Goal: Task Accomplishment & Management: Use online tool/utility

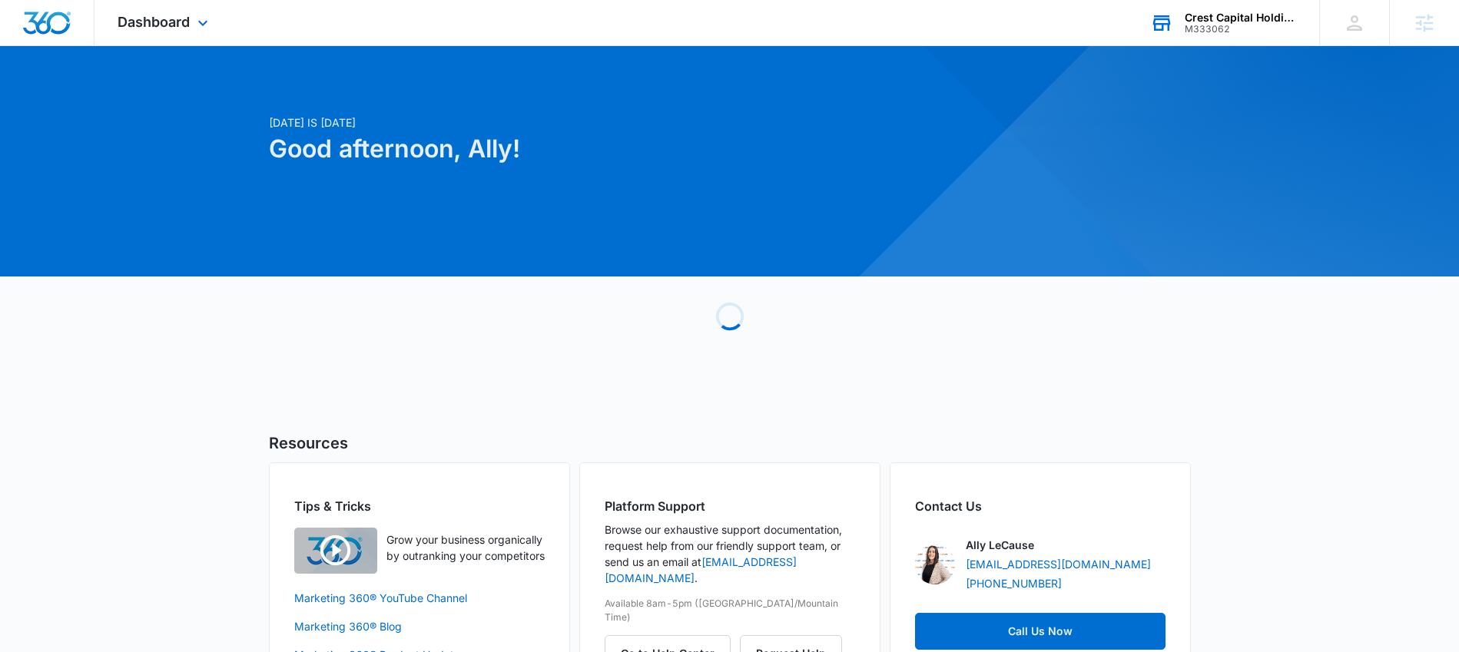
click at [1239, 14] on div "Crest Capital Holdings LLC" at bounding box center [1241, 18] width 112 height 12
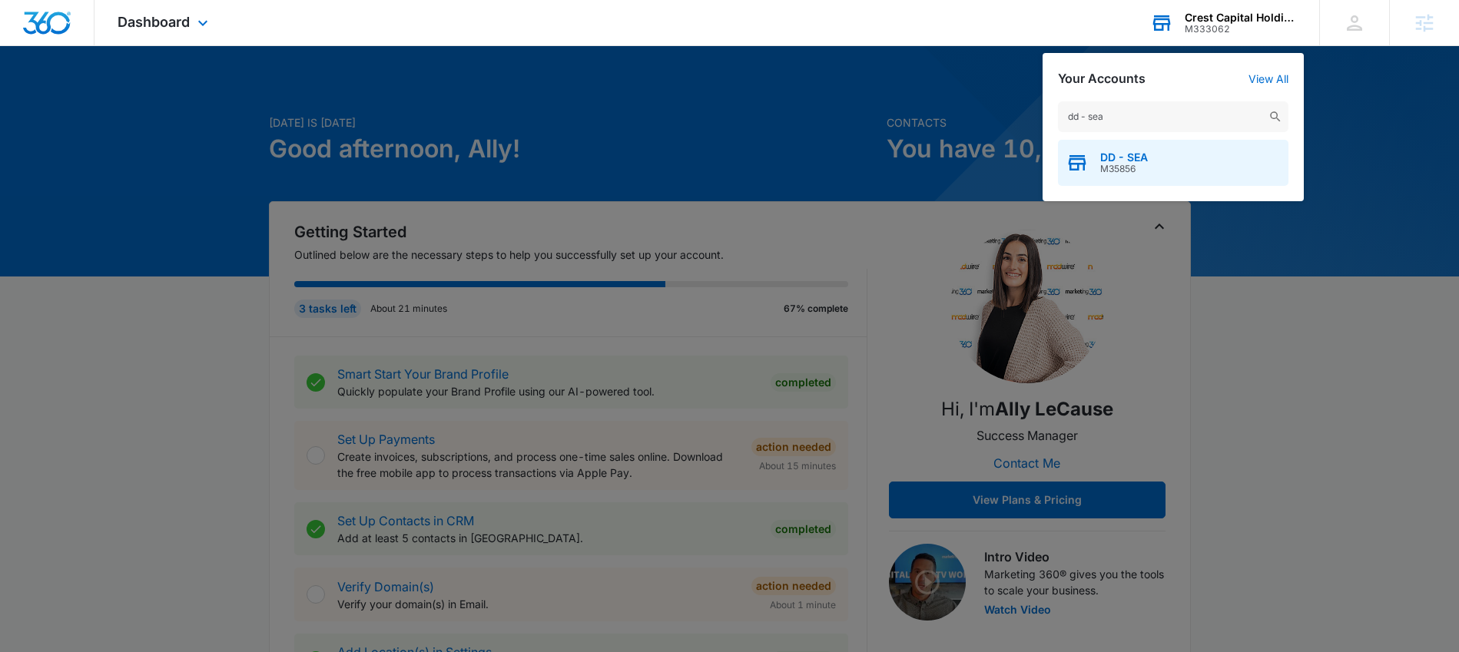
type input "dd - sea"
click at [1171, 158] on div "DD - SEA M35856" at bounding box center [1173, 163] width 230 height 46
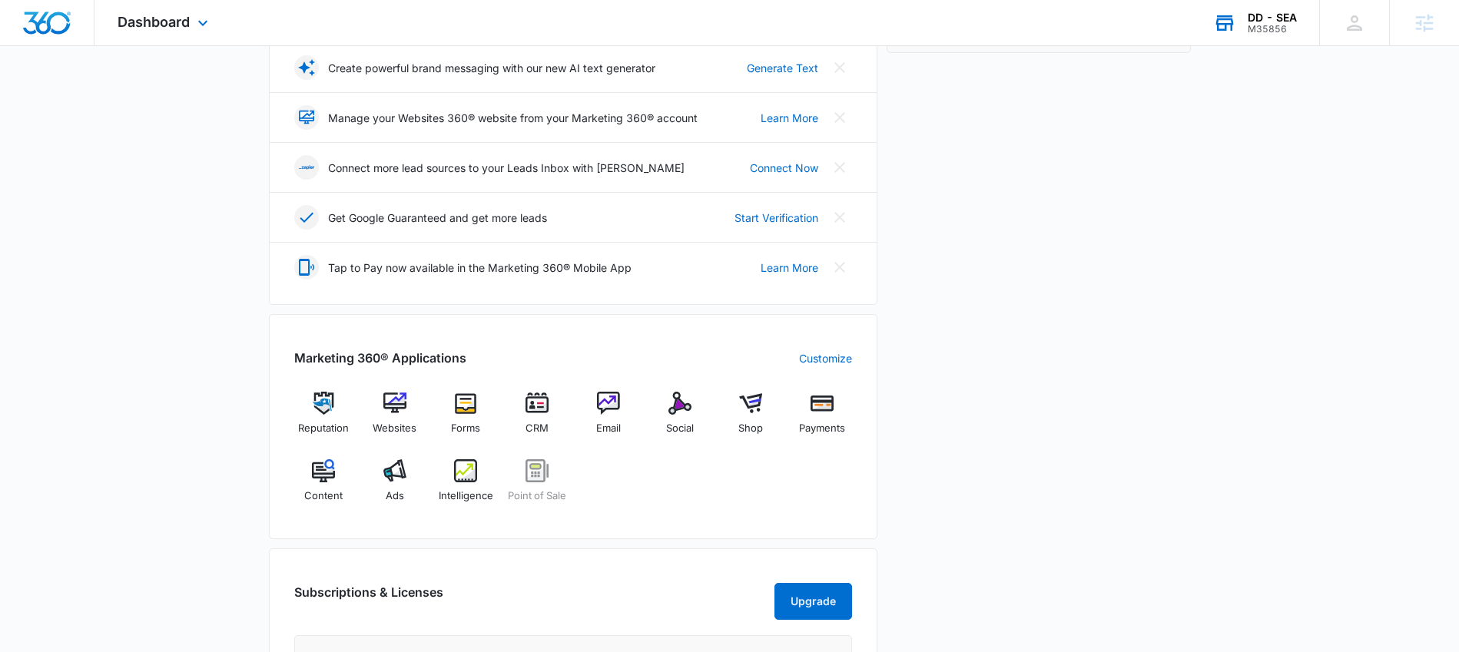
scroll to position [436, 0]
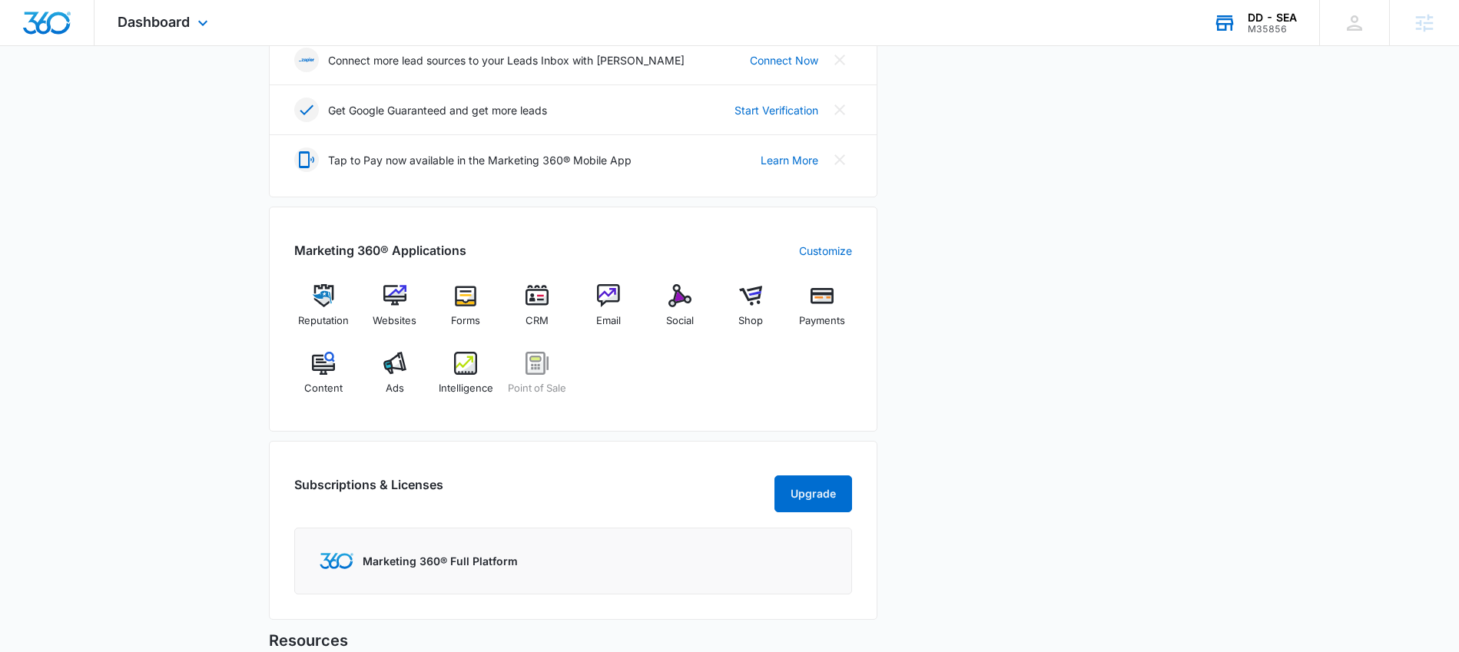
click at [721, 406] on div "Reputation Websites Forms CRM Email Social Shop Payments Content Ads Intelligen…" at bounding box center [573, 345] width 558 height 122
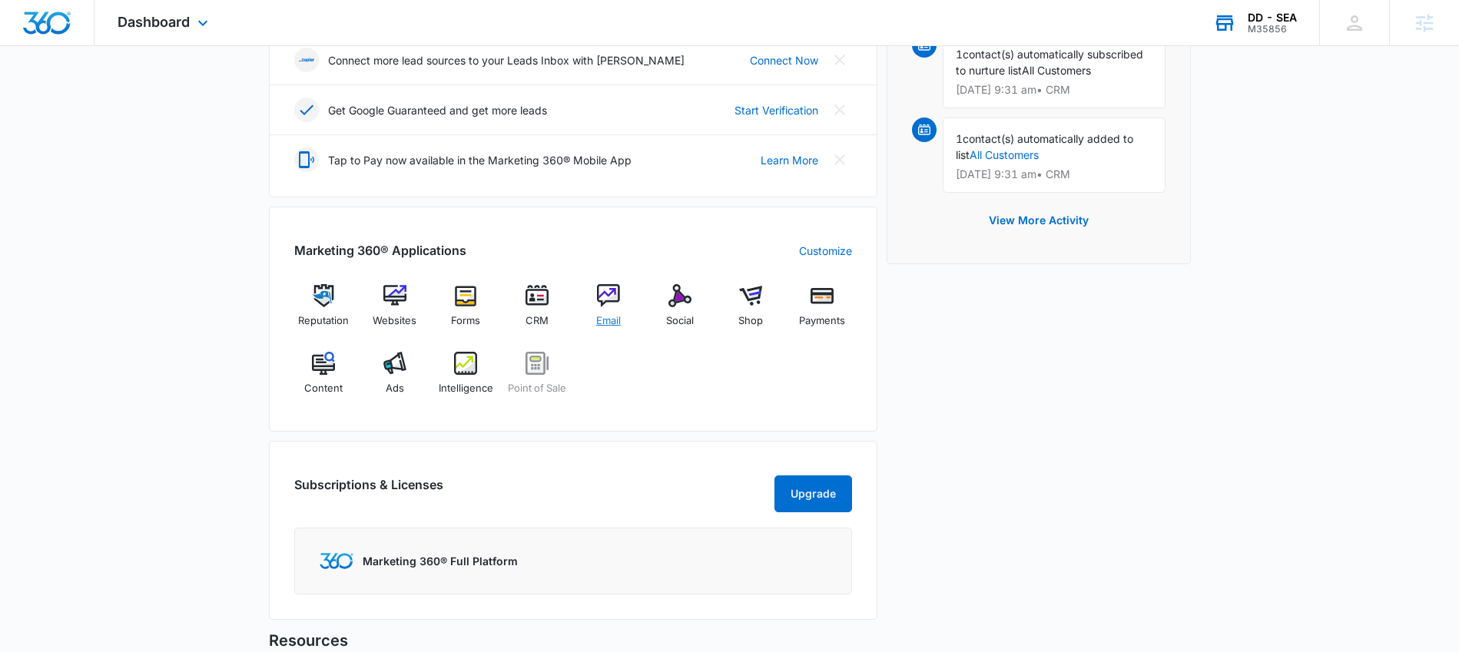
click at [597, 295] on img at bounding box center [608, 295] width 23 height 23
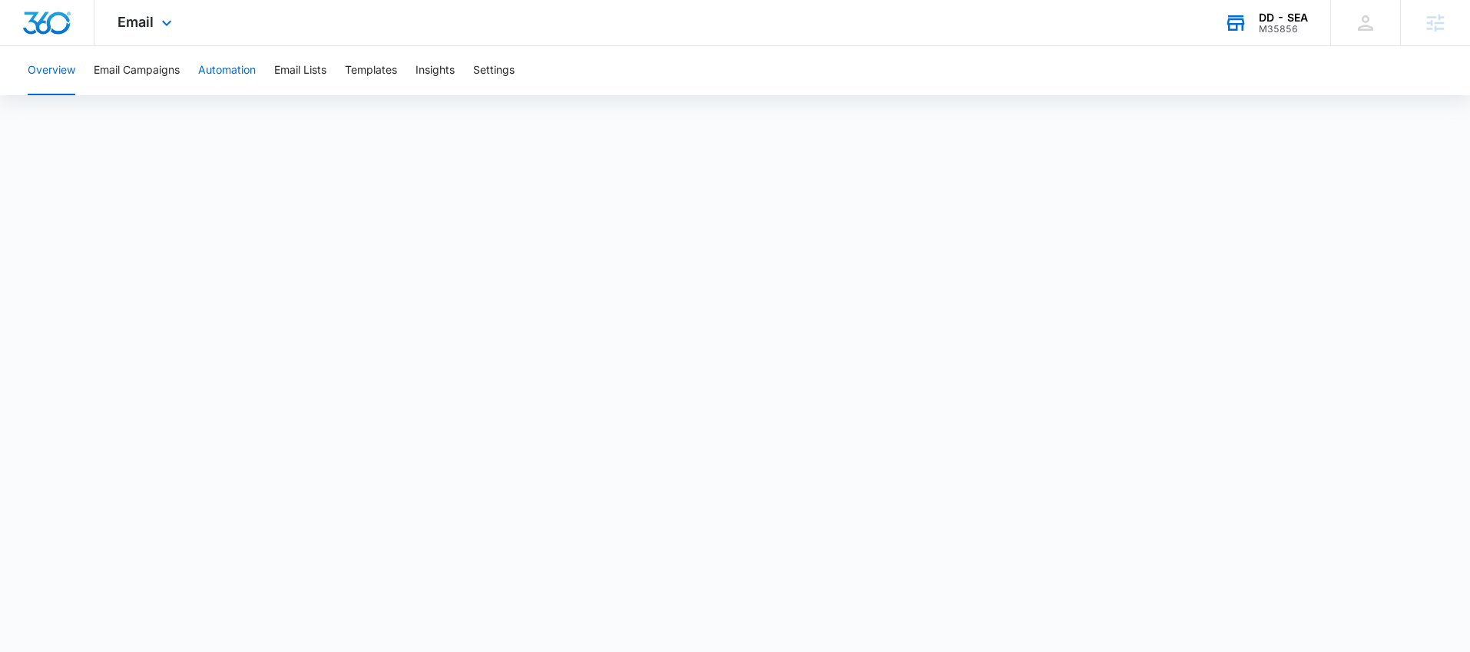
click at [226, 80] on button "Automation" at bounding box center [227, 70] width 58 height 49
